Goal: Information Seeking & Learning: Learn about a topic

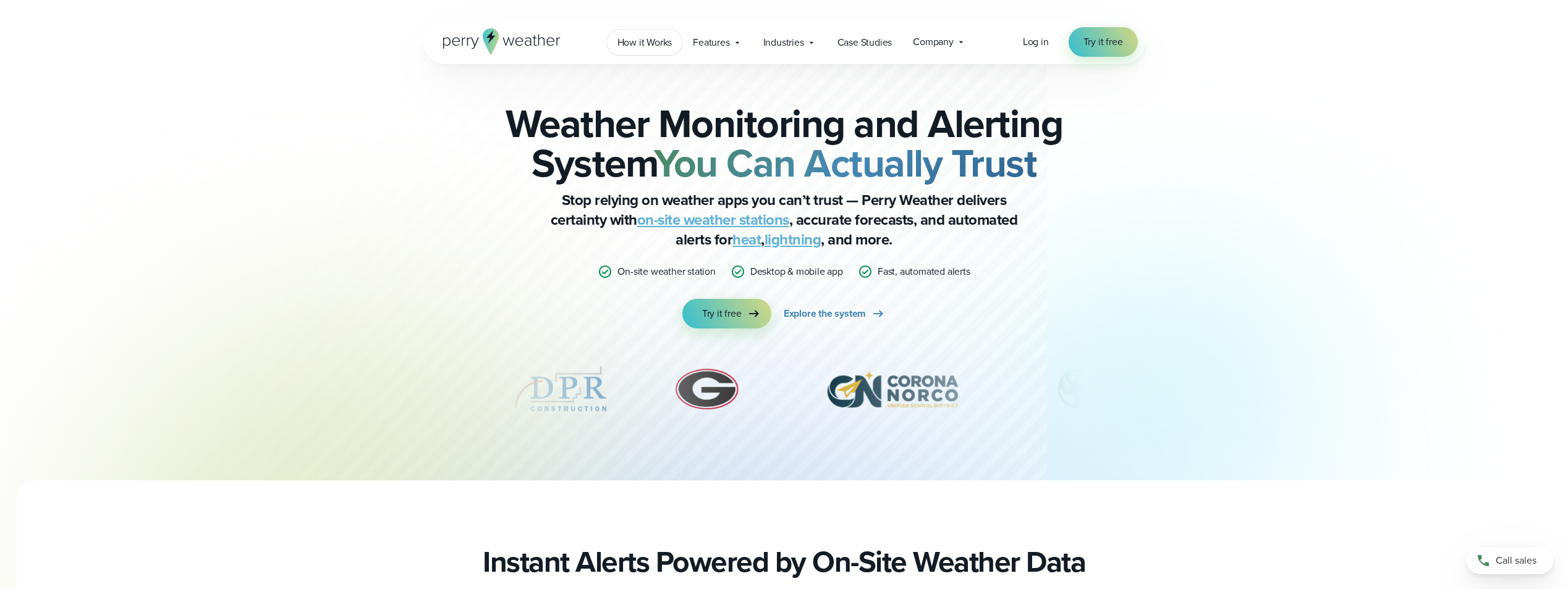
click at [644, 44] on span "How it Works" at bounding box center [645, 42] width 55 height 15
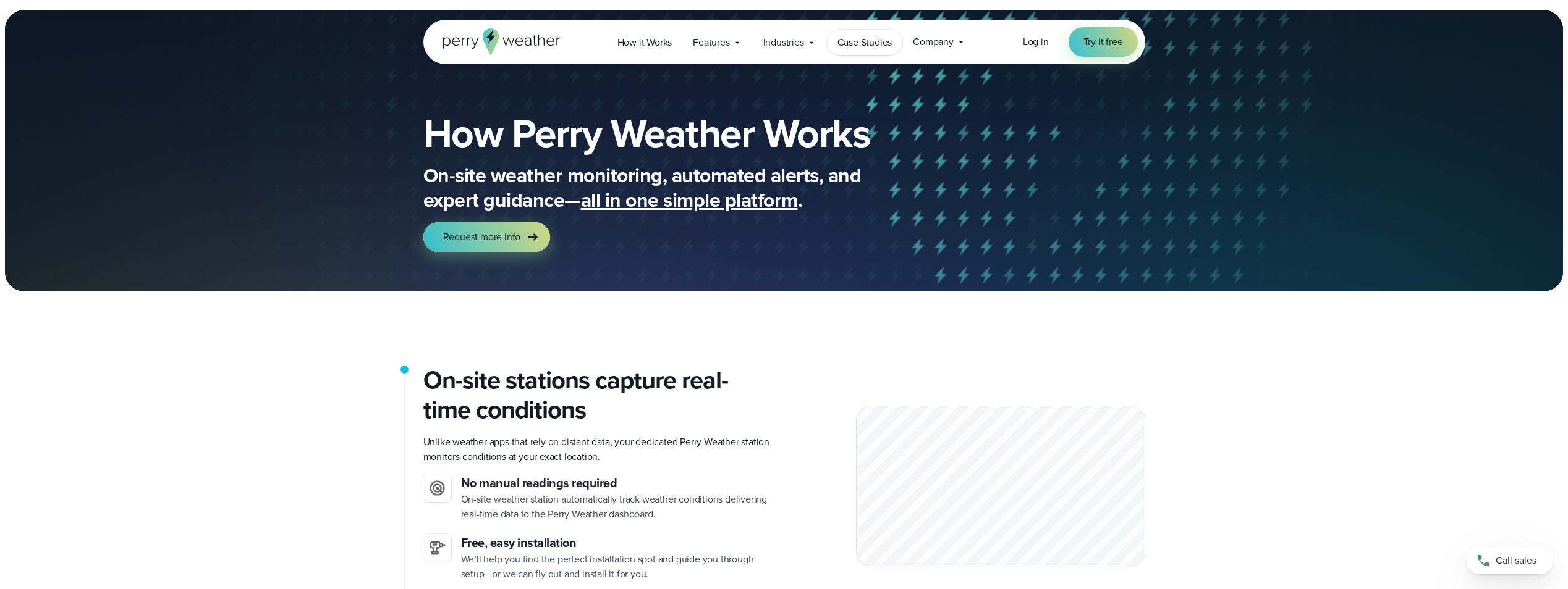
click at [854, 44] on span "Case Studies" at bounding box center [865, 42] width 55 height 15
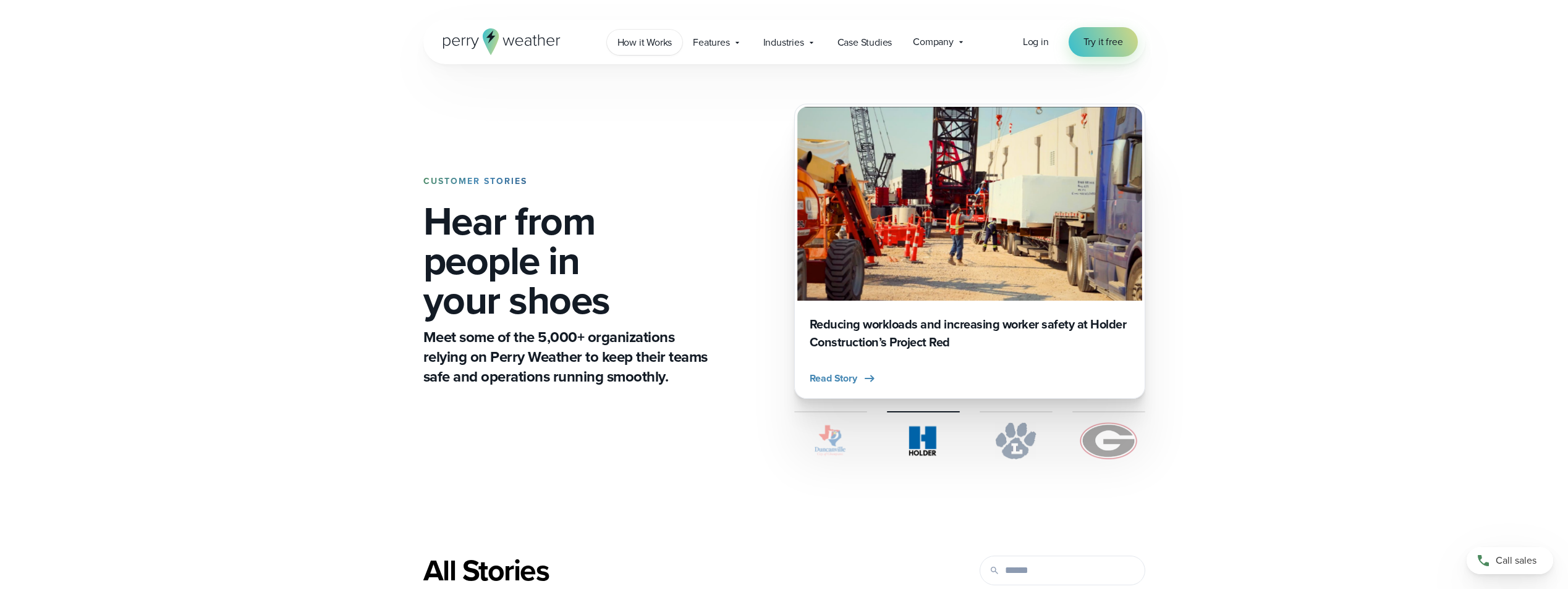
click at [647, 42] on span "How it Works" at bounding box center [645, 42] width 55 height 15
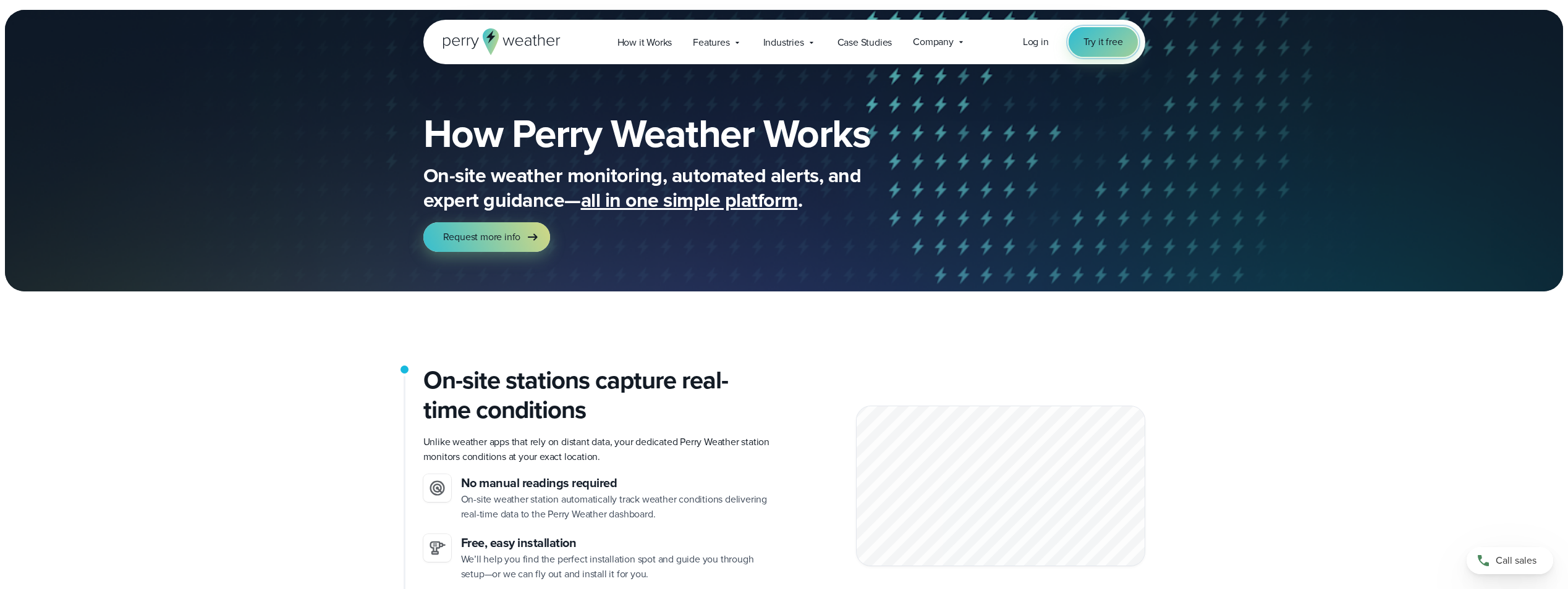
click at [1106, 48] on span "Try it free" at bounding box center [1103, 42] width 40 height 15
click at [773, 44] on span "Industries" at bounding box center [783, 42] width 41 height 15
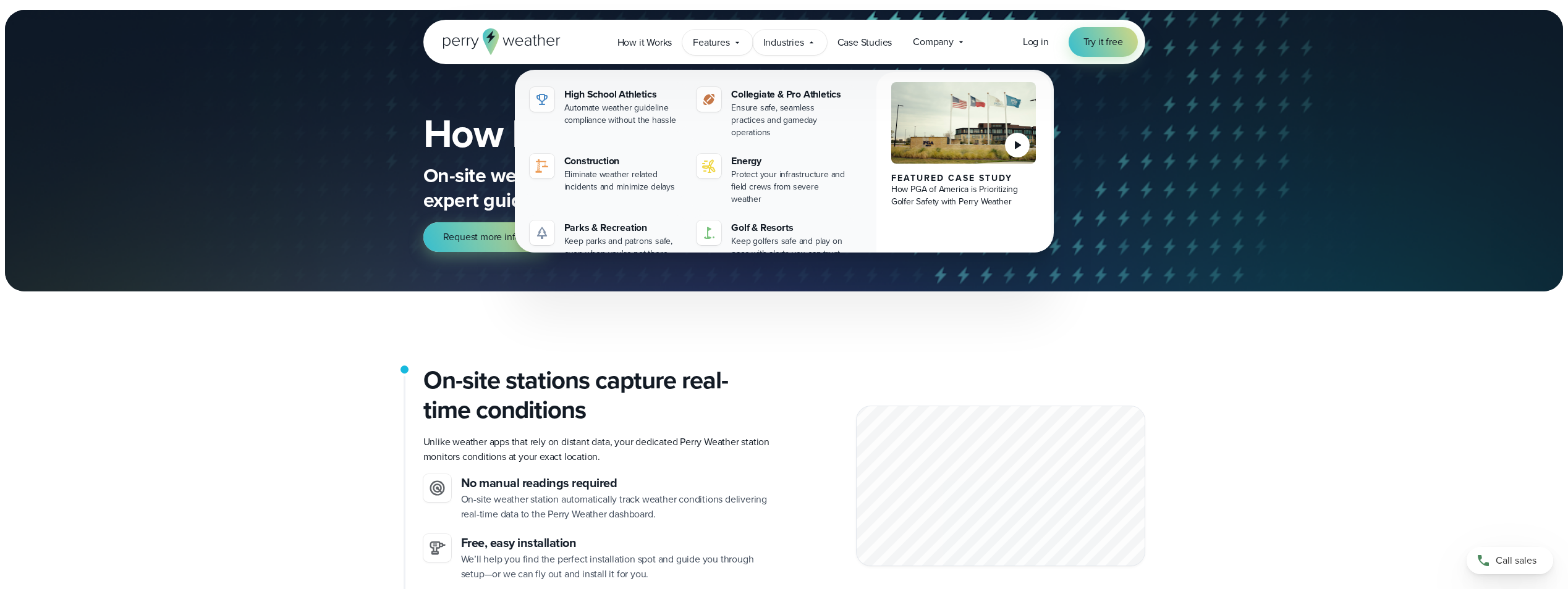
click at [708, 43] on span "Features" at bounding box center [711, 42] width 36 height 15
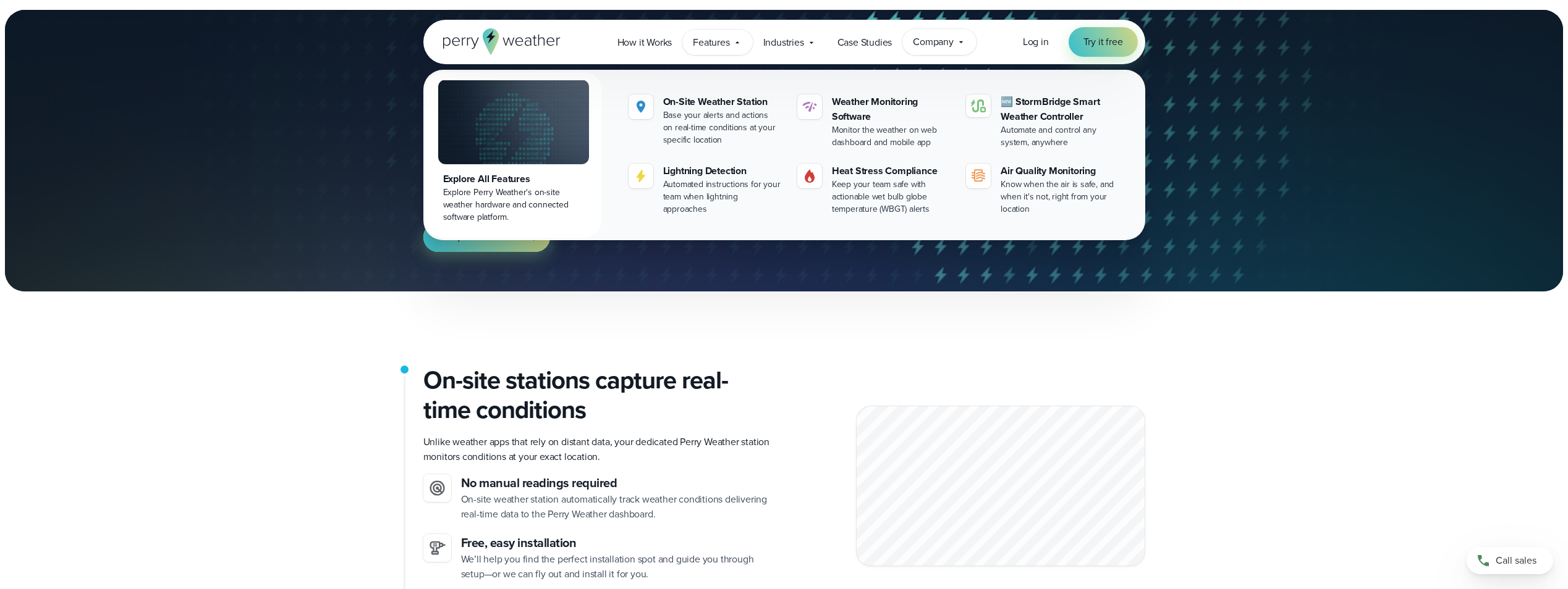
click at [932, 42] on span "Company" at bounding box center [933, 42] width 41 height 15
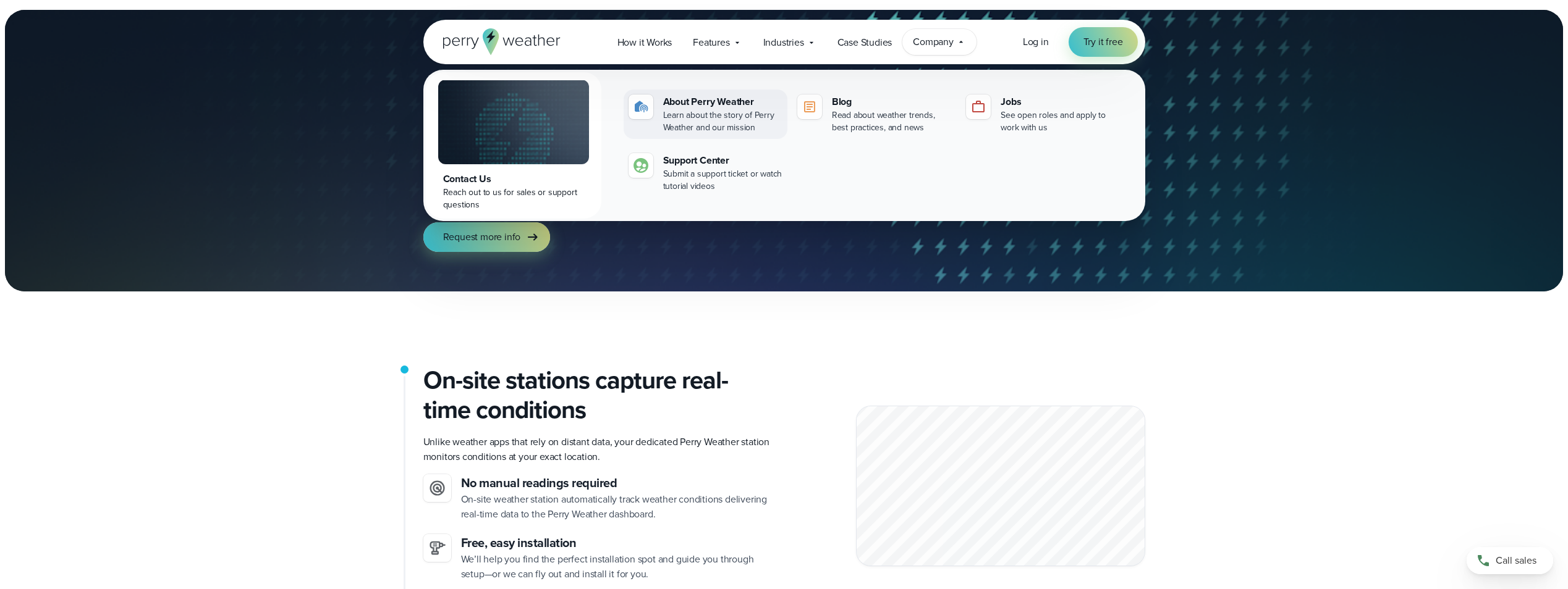
click at [701, 112] on div "Learn about the story of Perry Weather and our mission" at bounding box center [723, 121] width 120 height 25
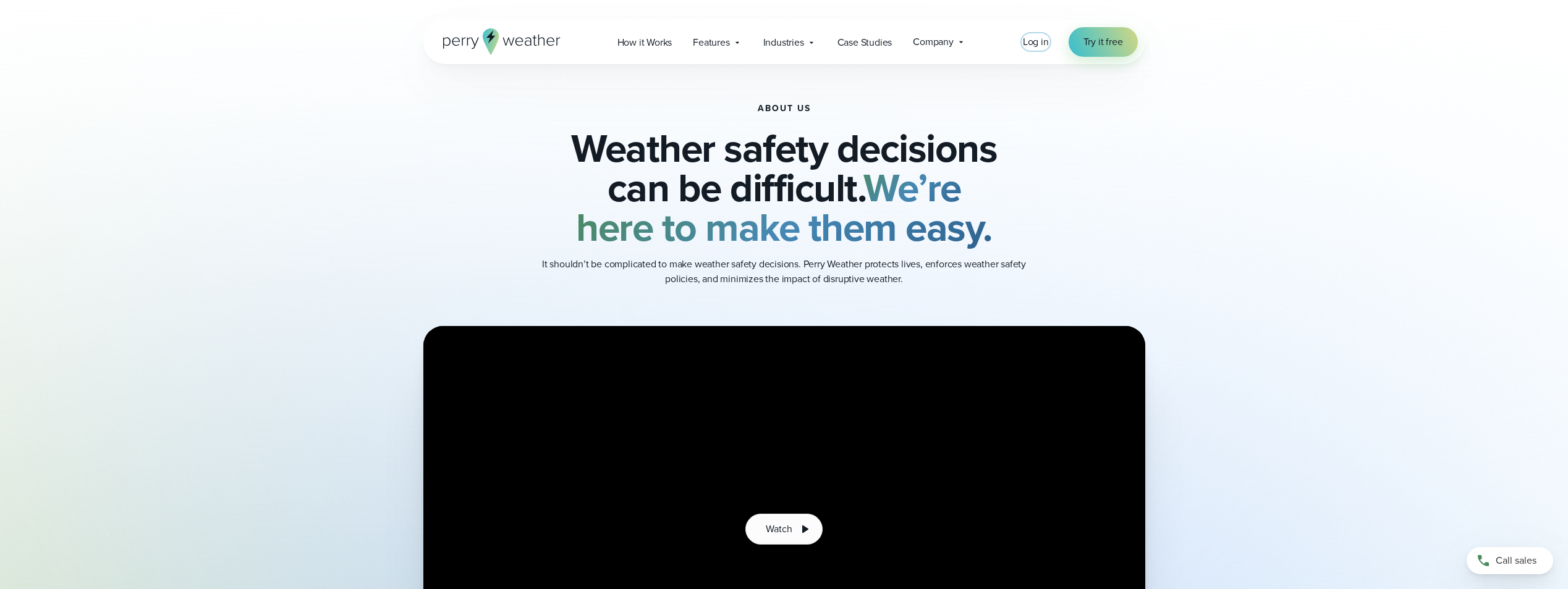
click at [1036, 40] on span "Log in" at bounding box center [1036, 42] width 26 height 14
click at [1093, 40] on span "Try it free" at bounding box center [1103, 42] width 40 height 15
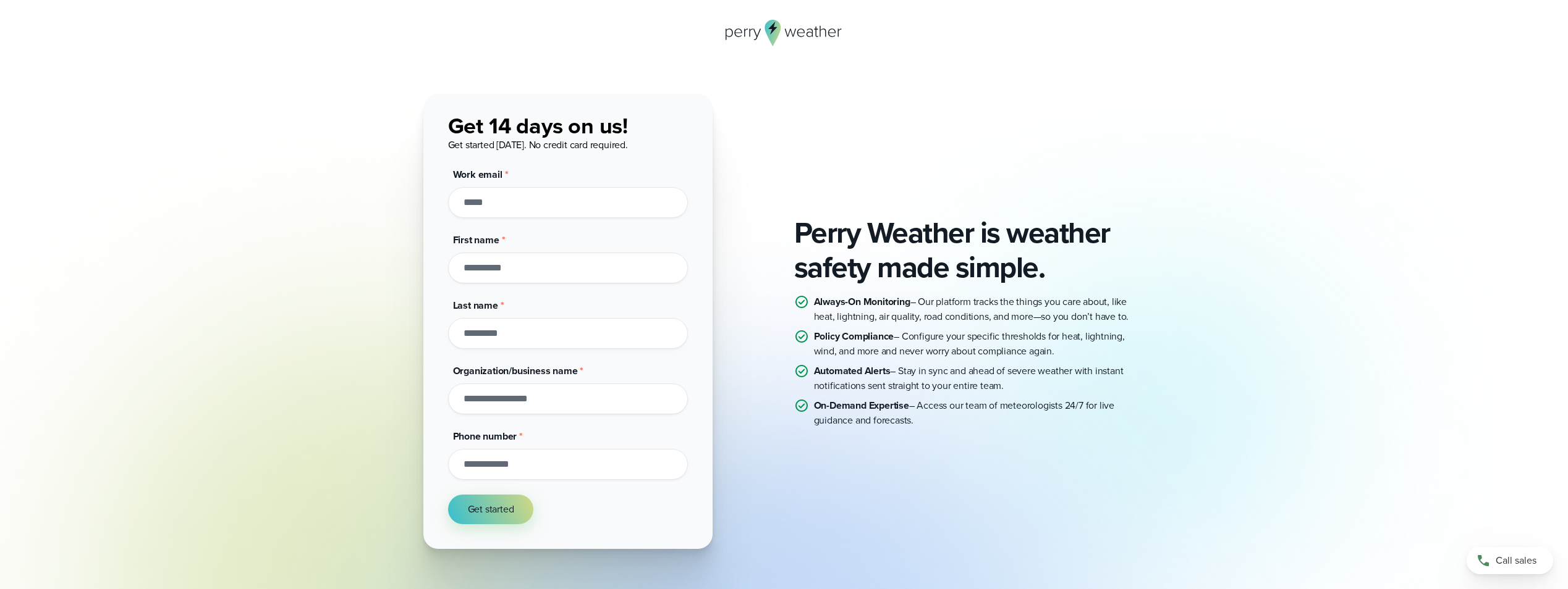
click at [781, 29] on icon at bounding box center [784, 32] width 118 height 27
